Goal: Information Seeking & Learning: Learn about a topic

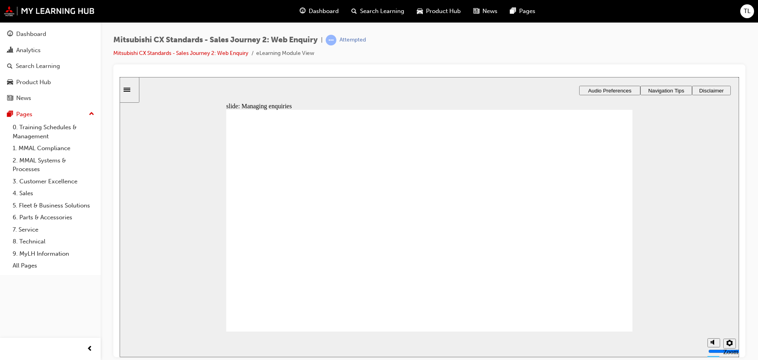
drag, startPoint x: 310, startPoint y: 235, endPoint x: 435, endPoint y: 196, distance: 131.9
drag, startPoint x: 311, startPoint y: 234, endPoint x: 439, endPoint y: 234, distance: 127.9
drag, startPoint x: 303, startPoint y: 246, endPoint x: 422, endPoint y: 263, distance: 120.7
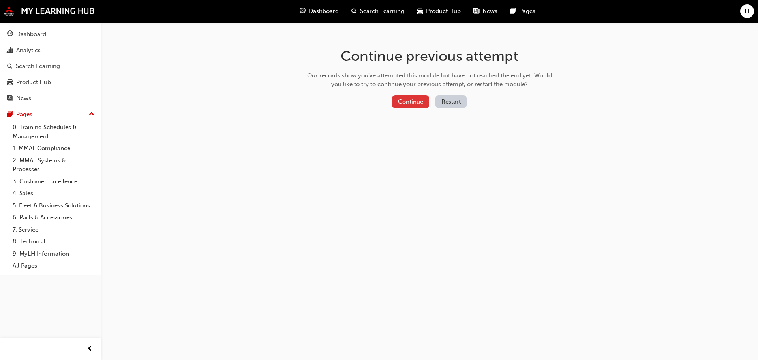
click at [417, 101] on button "Continue" at bounding box center [410, 101] width 37 height 13
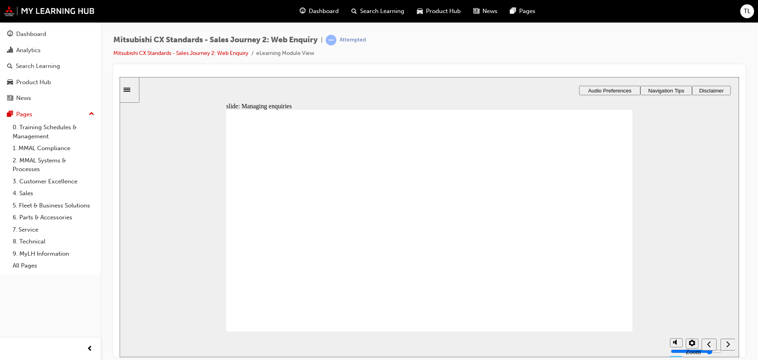
radio input "true"
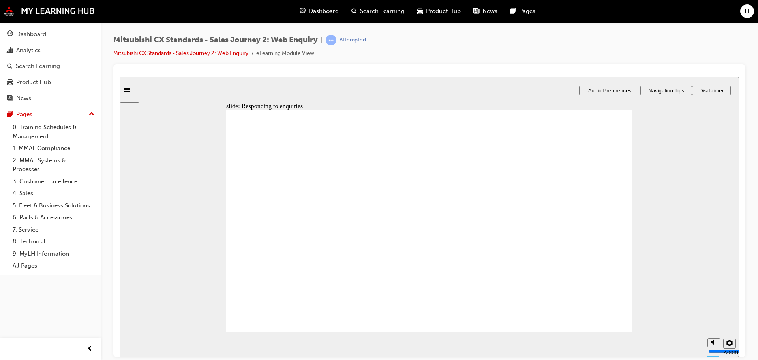
drag, startPoint x: 302, startPoint y: 247, endPoint x: 439, endPoint y: 179, distance: 153.6
drag, startPoint x: 311, startPoint y: 245, endPoint x: 439, endPoint y: 204, distance: 133.6
drag, startPoint x: 312, startPoint y: 240, endPoint x: 423, endPoint y: 223, distance: 112.7
drag, startPoint x: 330, startPoint y: 250, endPoint x: 461, endPoint y: 272, distance: 133.2
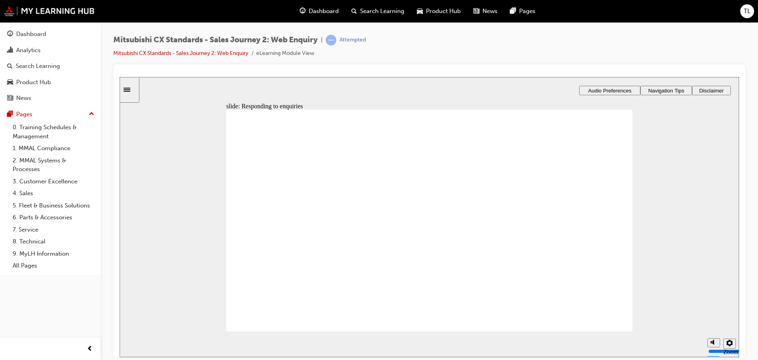
drag, startPoint x: 328, startPoint y: 254, endPoint x: 448, endPoint y: 294, distance: 126.3
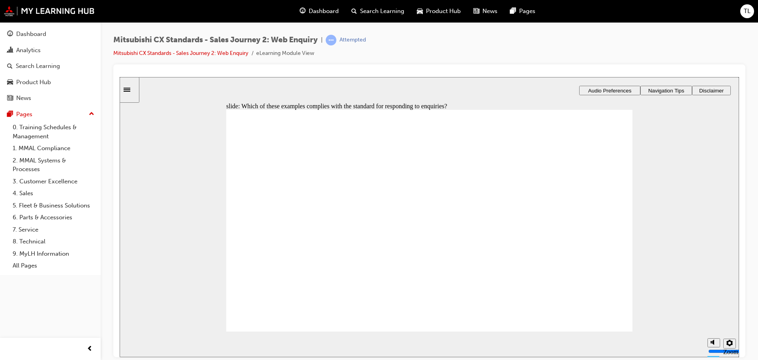
radio input "false"
radio input "true"
checkbox input "true"
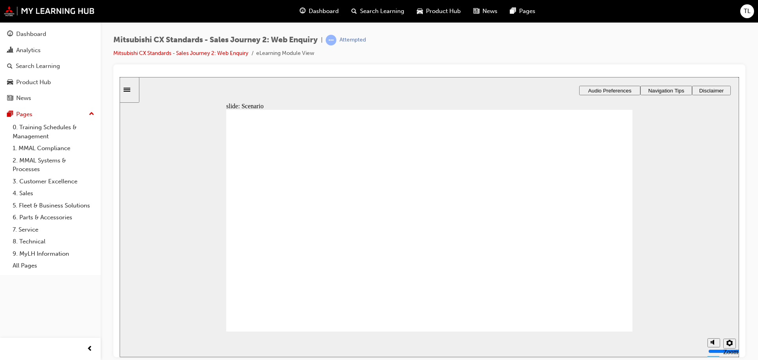
drag, startPoint x: 312, startPoint y: 249, endPoint x: 438, endPoint y: 189, distance: 139.7
drag, startPoint x: 308, startPoint y: 242, endPoint x: 565, endPoint y: 174, distance: 266.2
drag, startPoint x: 350, startPoint y: 235, endPoint x: 471, endPoint y: 203, distance: 125.3
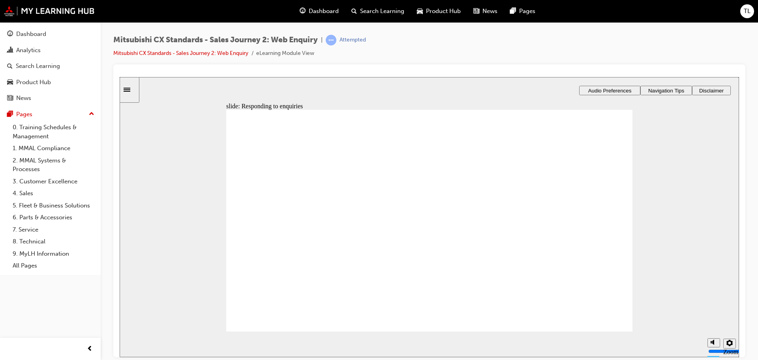
drag, startPoint x: 303, startPoint y: 240, endPoint x: 426, endPoint y: 231, distance: 123.5
drag, startPoint x: 328, startPoint y: 244, endPoint x: 442, endPoint y: 280, distance: 119.7
checkbox input "true"
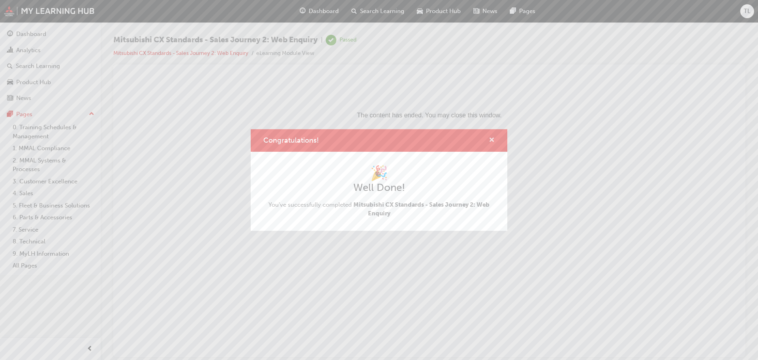
click at [489, 138] on span "cross-icon" at bounding box center [492, 140] width 6 height 7
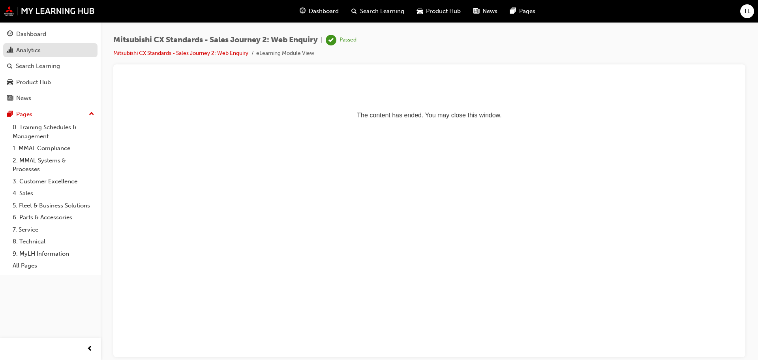
click at [43, 56] on link "Analytics" at bounding box center [50, 50] width 94 height 15
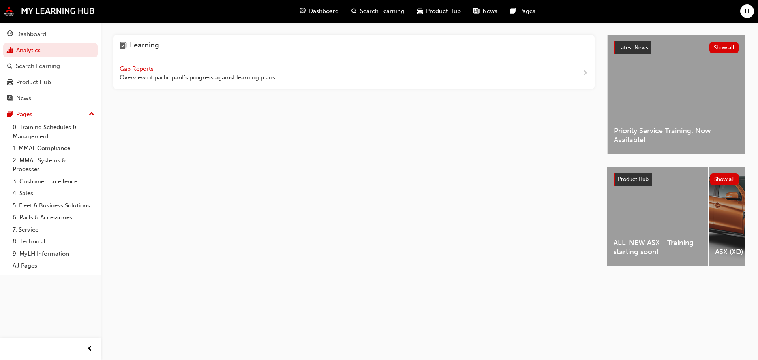
click at [146, 67] on span "Gap Reports" at bounding box center [138, 68] width 36 height 7
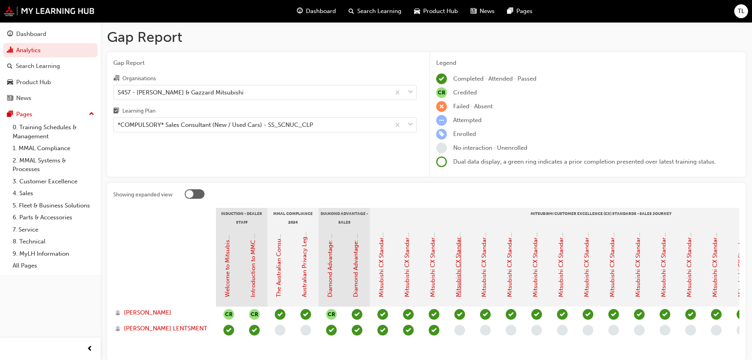
click at [459, 285] on link "Mitsubishi CX Standards - Sales Journey 3: Phone Enquiry" at bounding box center [458, 217] width 7 height 159
